Goal: Entertainment & Leisure: Consume media (video, audio)

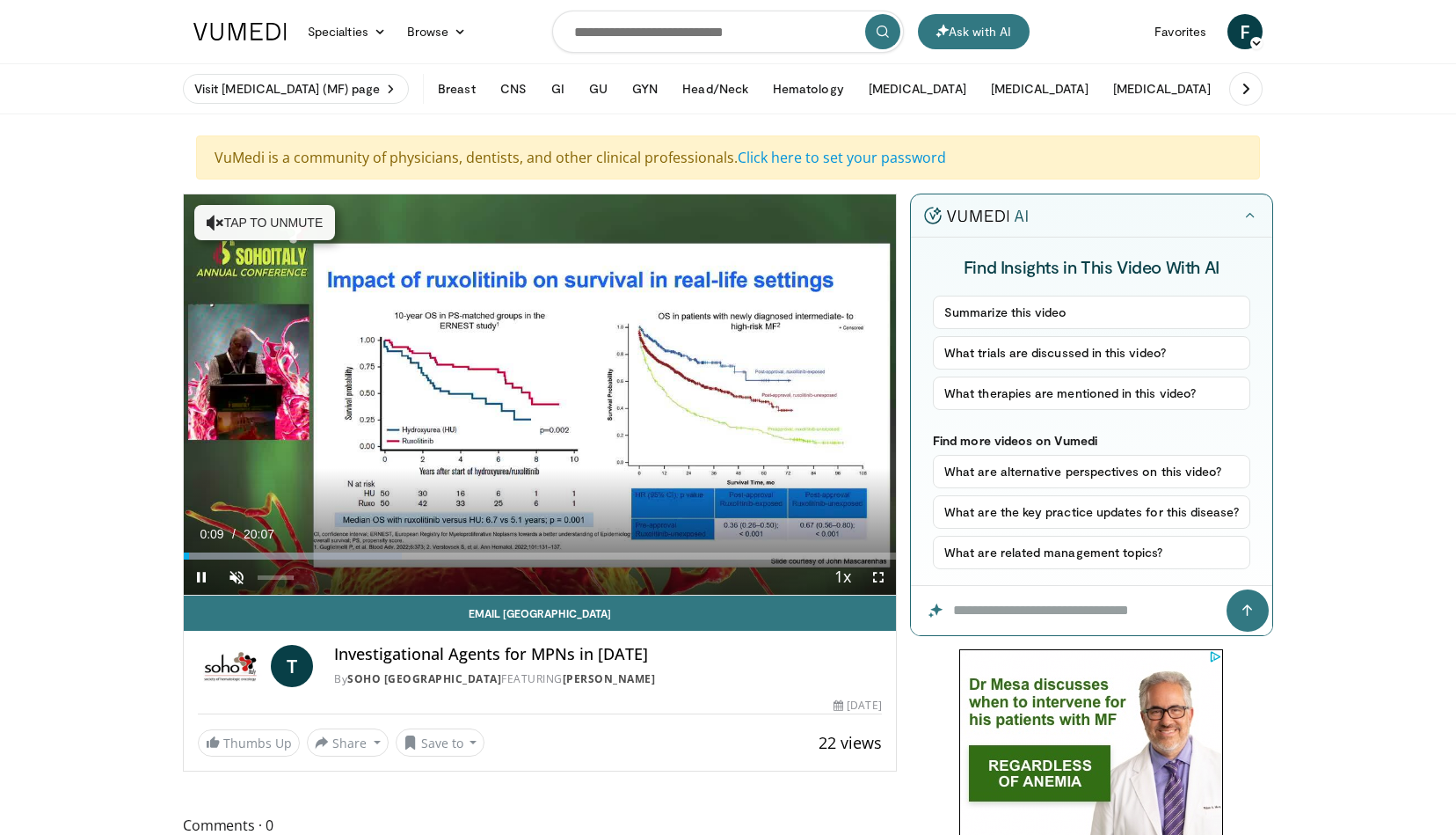
click at [237, 574] on span "Video Player" at bounding box center [236, 576] width 35 height 35
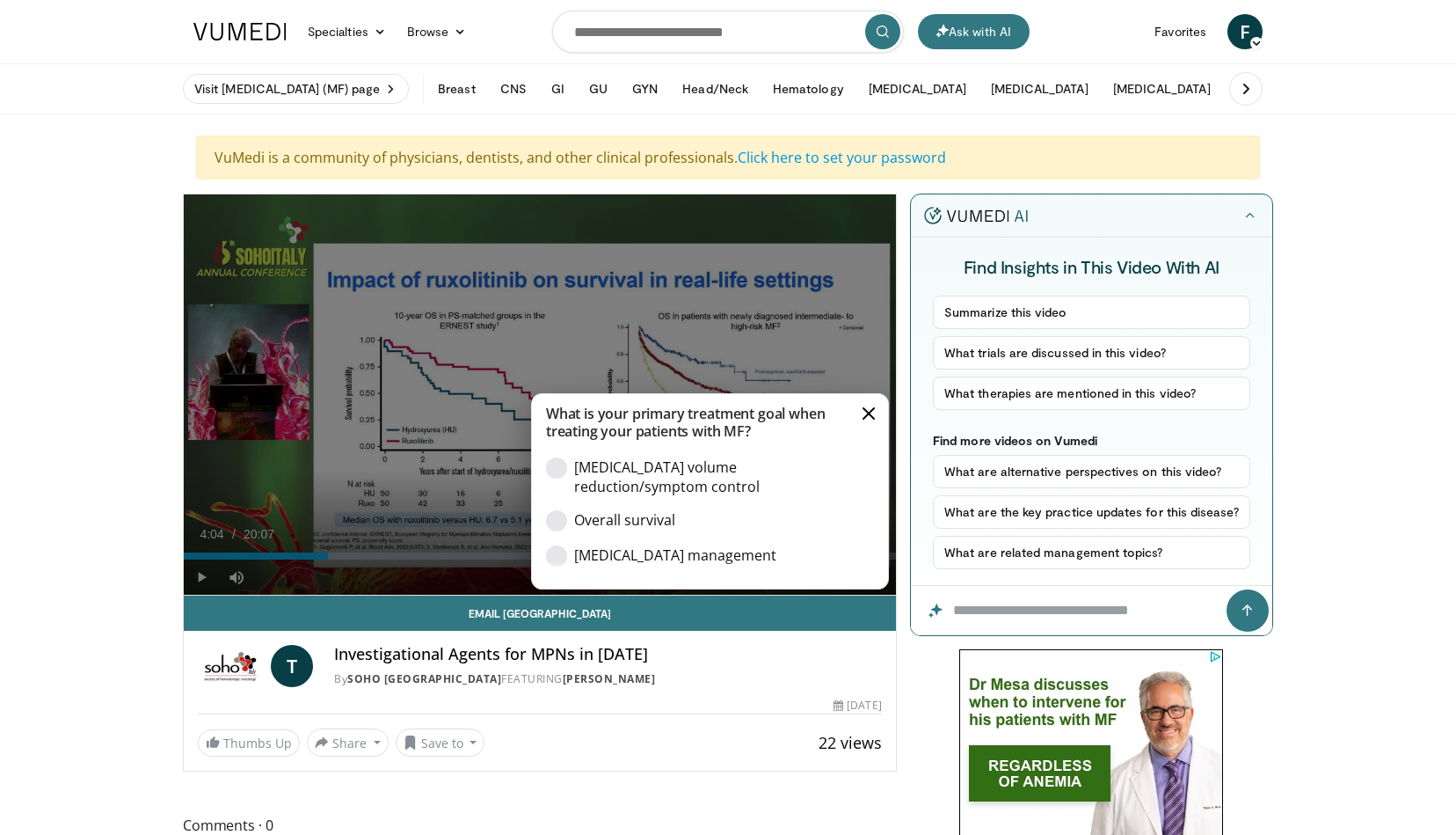
click at [867, 412] on button "Cancel" at bounding box center [868, 413] width 17 height 17
